Goal: Find specific page/section: Find specific page/section

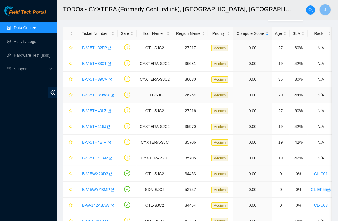
scroll to position [22, 0]
click at [94, 189] on link "B-V-5WYYBMP" at bounding box center [96, 189] width 28 height 5
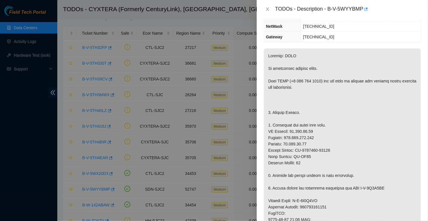
scroll to position [62, 0]
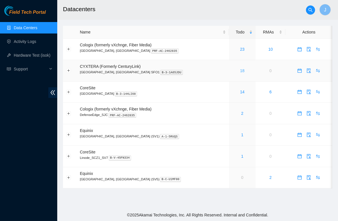
click at [240, 70] on link "18" at bounding box center [242, 70] width 5 height 5
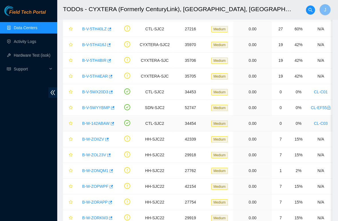
scroll to position [104, 0]
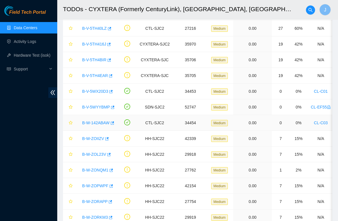
click at [102, 122] on link "B-W-142ABAW" at bounding box center [95, 123] width 27 height 5
